Goal: Transaction & Acquisition: Purchase product/service

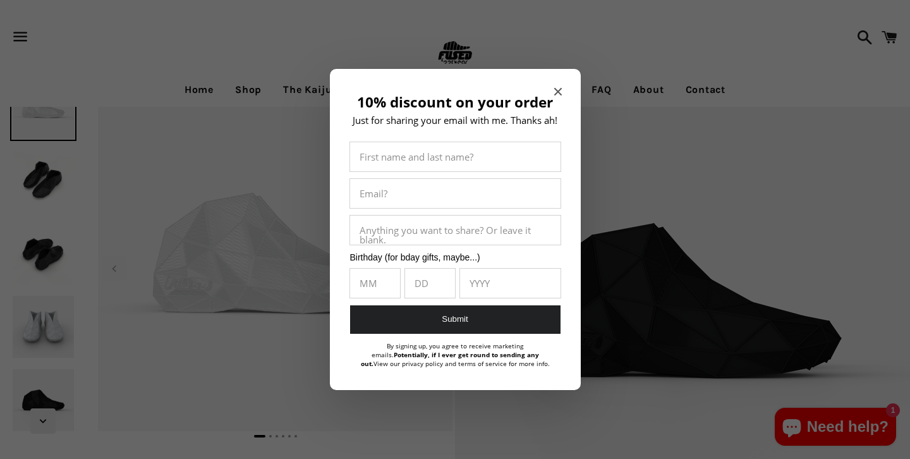
select select "**********"
click at [557, 92] on icon "Close modal" at bounding box center [557, 92] width 8 height 8
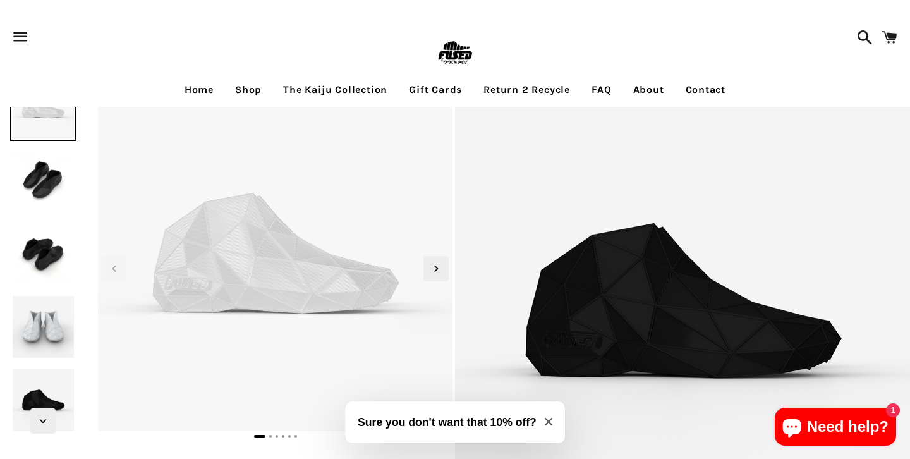
click at [32, 166] on img at bounding box center [43, 180] width 67 height 67
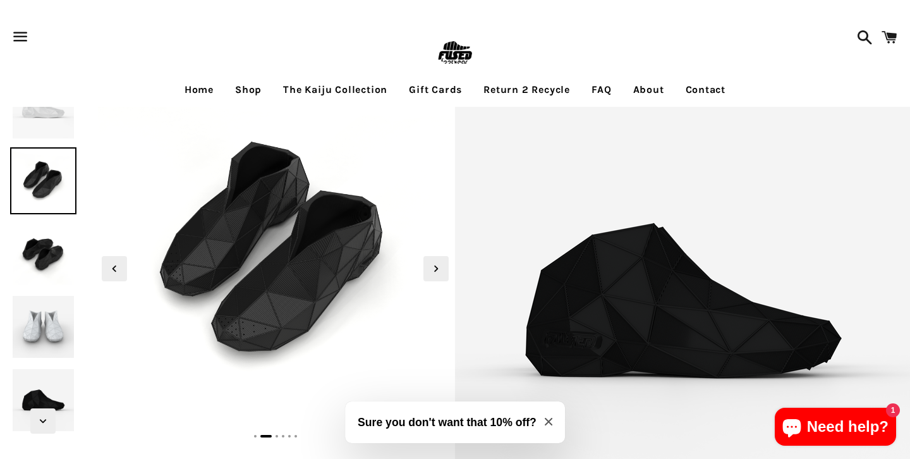
click at [40, 246] on img at bounding box center [43, 253] width 67 height 67
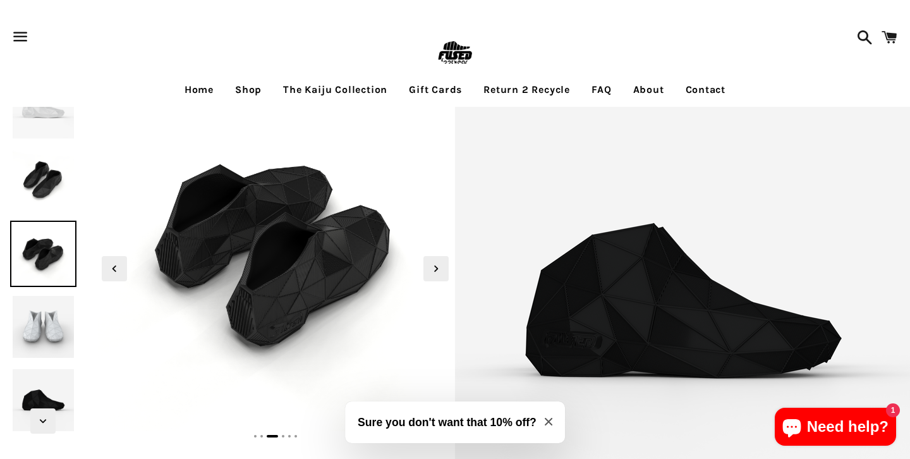
click at [36, 192] on img at bounding box center [43, 180] width 67 height 67
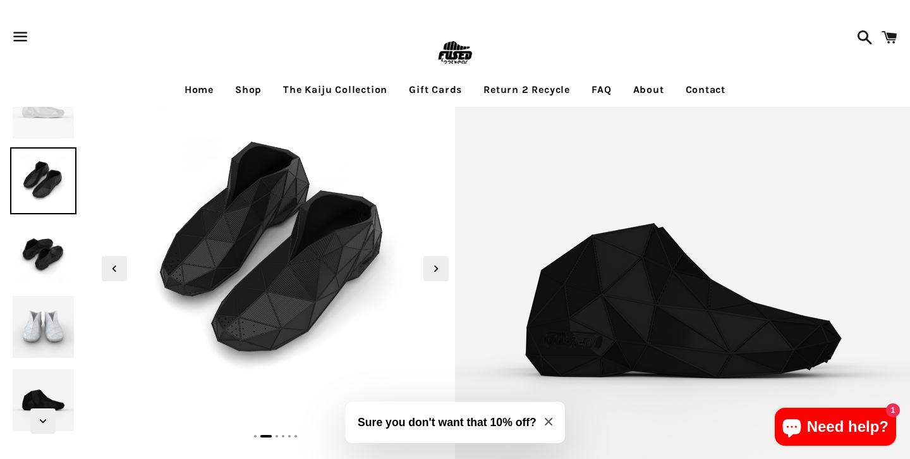
click at [39, 279] on img at bounding box center [43, 253] width 67 height 67
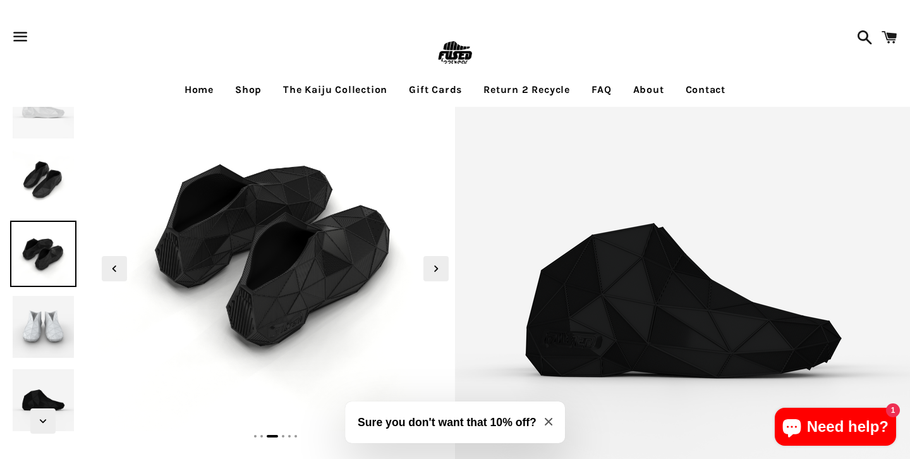
click at [44, 318] on img at bounding box center [43, 326] width 67 height 67
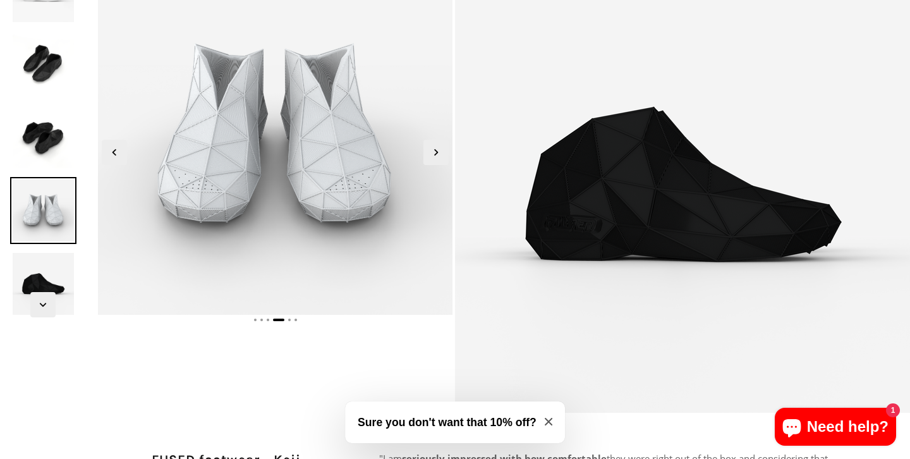
scroll to position [127, 0]
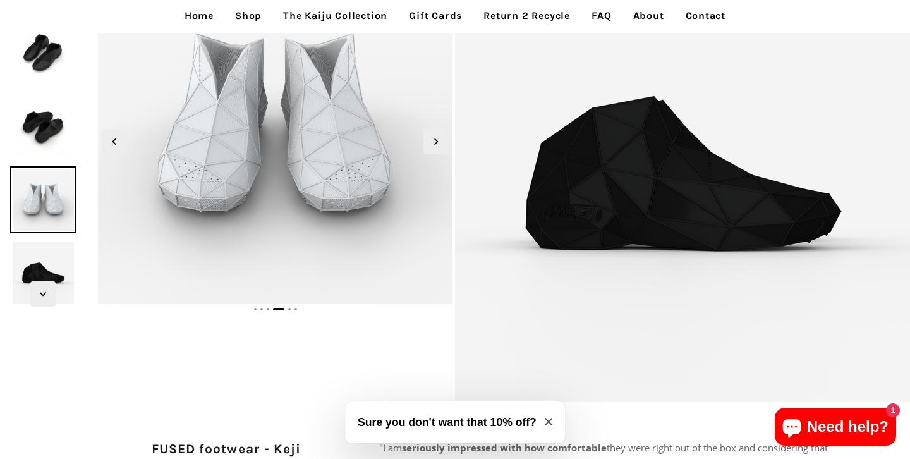
click at [46, 267] on img at bounding box center [43, 272] width 67 height 67
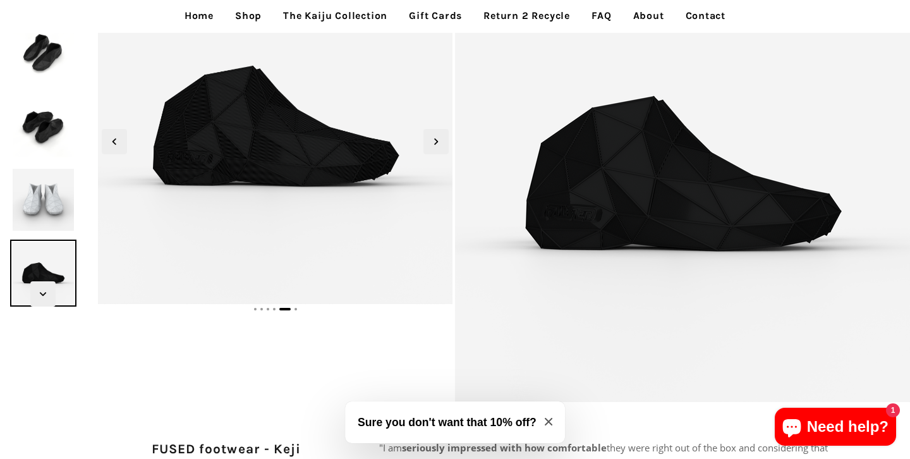
click at [52, 212] on img at bounding box center [43, 199] width 67 height 67
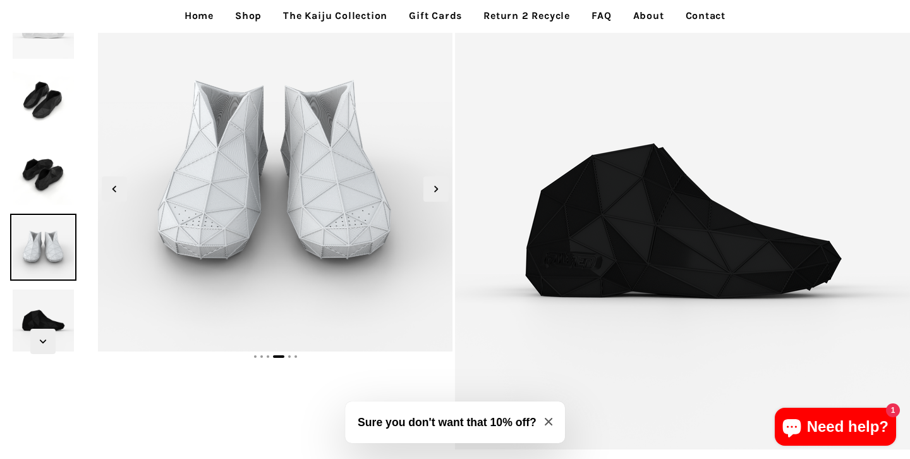
scroll to position [41, 0]
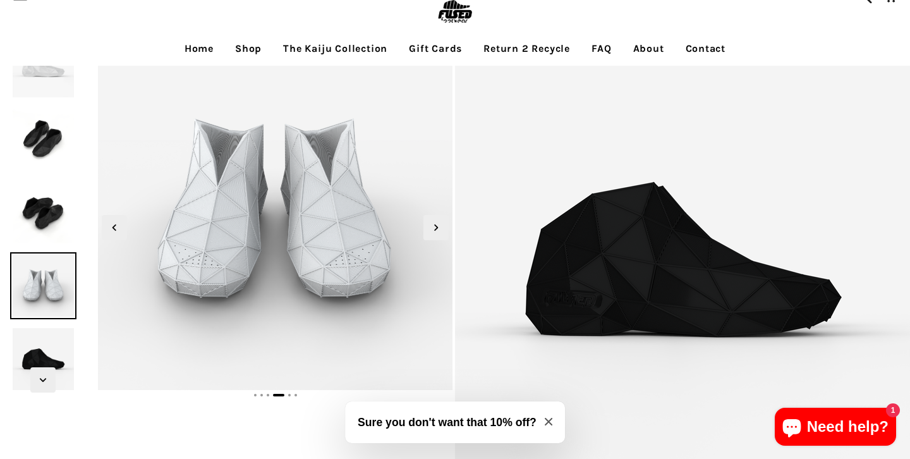
click at [49, 203] on img at bounding box center [43, 212] width 67 height 67
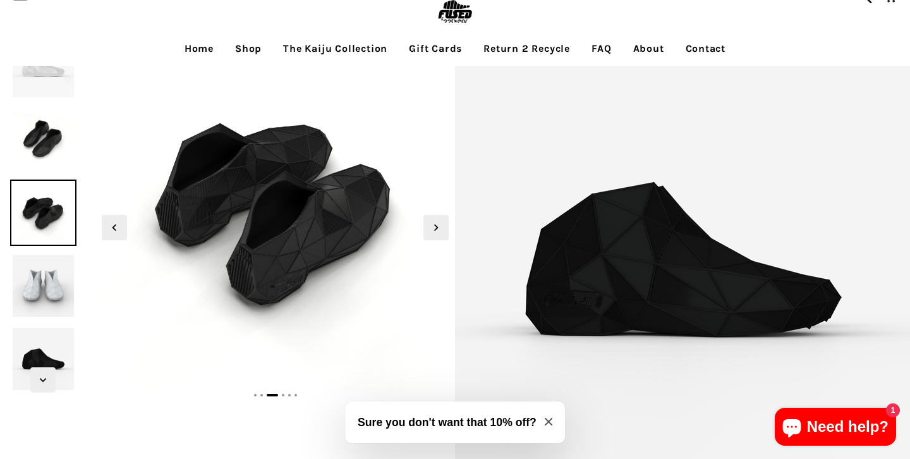
click at [47, 144] on img at bounding box center [43, 139] width 67 height 67
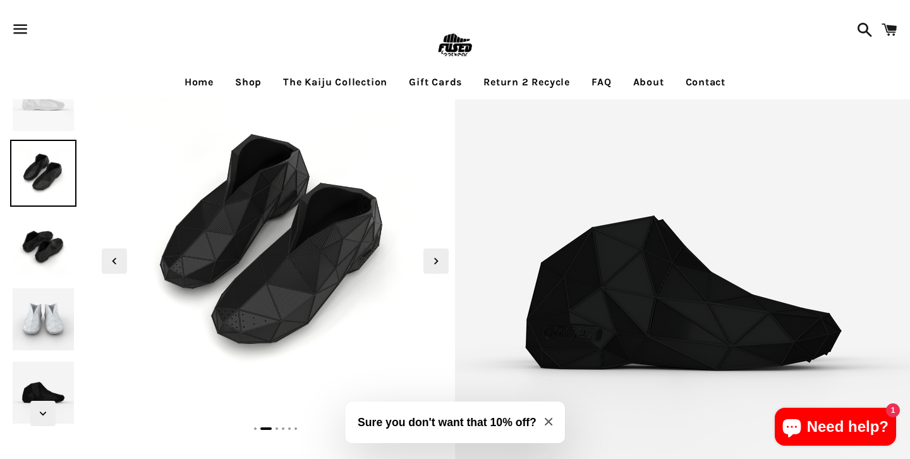
scroll to position [0, 0]
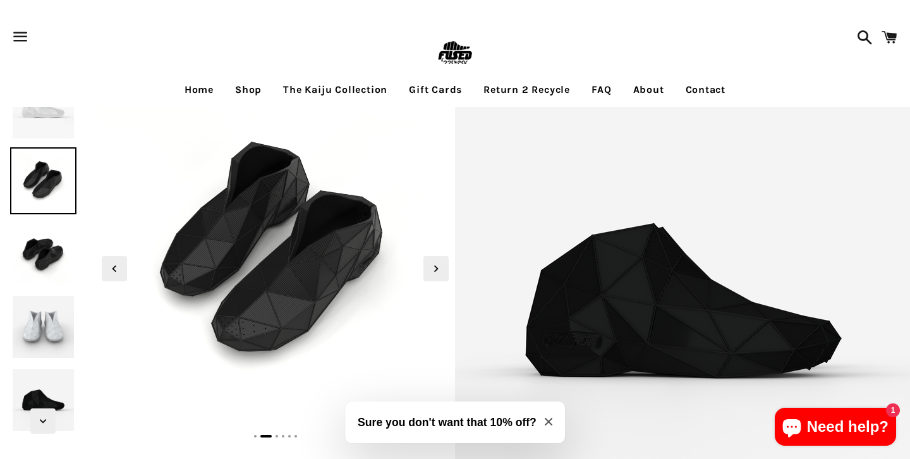
click at [45, 107] on img at bounding box center [43, 107] width 67 height 67
